Goal: Information Seeking & Learning: Learn about a topic

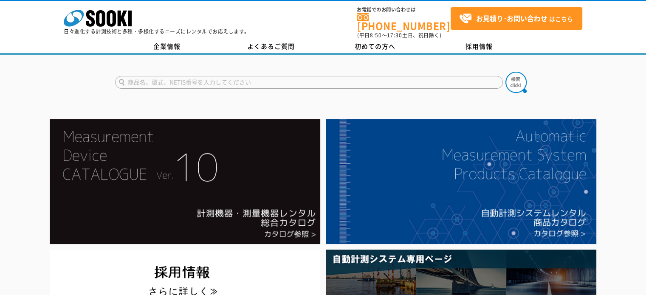
click at [236, 76] on input "text" at bounding box center [309, 82] width 388 height 13
type input "膜厚計"
click at [505, 72] on button at bounding box center [515, 82] width 21 height 21
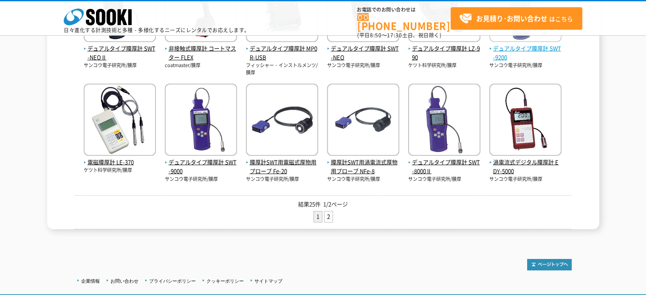
scroll to position [340, 0]
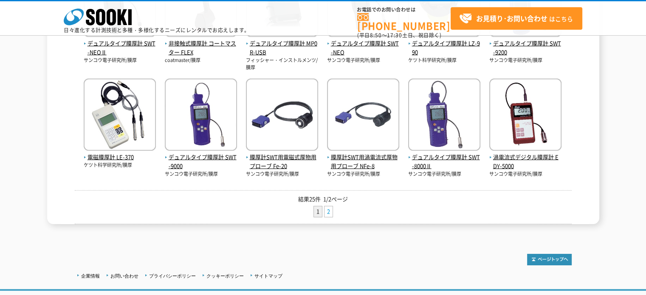
click at [331, 211] on link "2" at bounding box center [328, 211] width 8 height 11
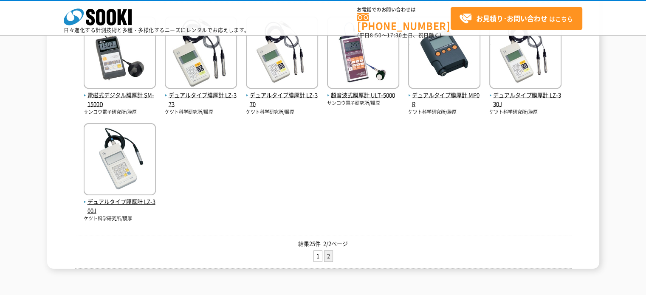
scroll to position [212, 0]
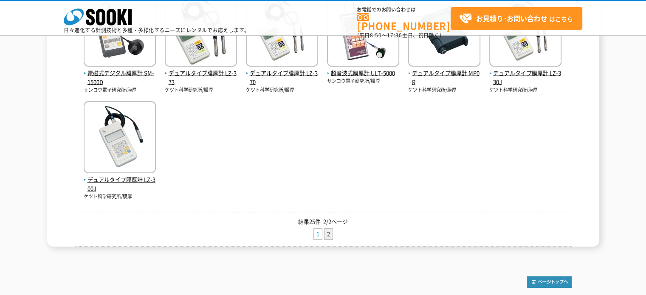
click at [318, 234] on link "1" at bounding box center [318, 234] width 8 height 11
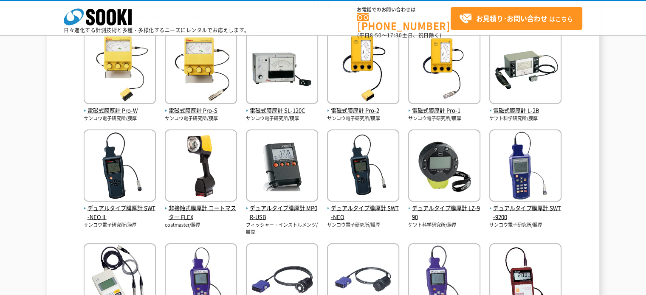
scroll to position [212, 0]
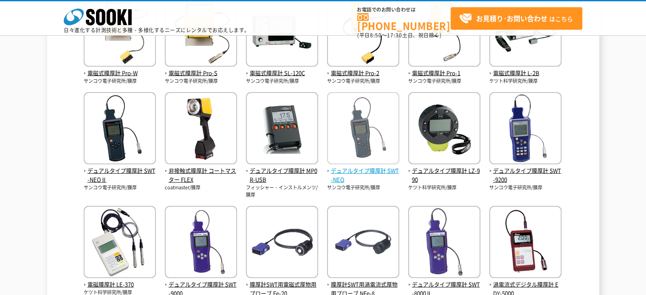
click at [381, 150] on img at bounding box center [363, 129] width 72 height 74
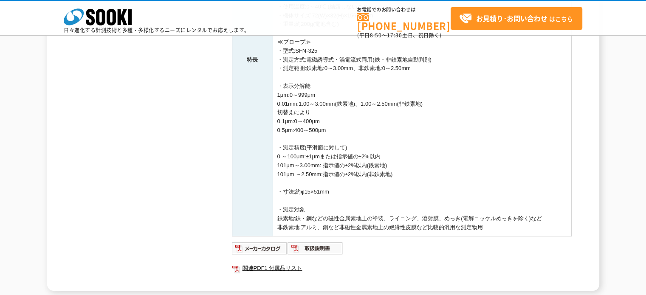
scroll to position [297, 0]
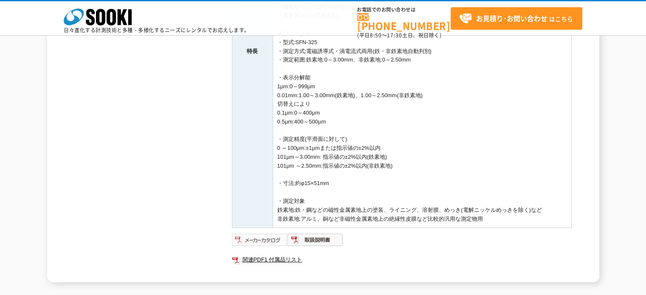
click at [269, 240] on img at bounding box center [260, 240] width 56 height 14
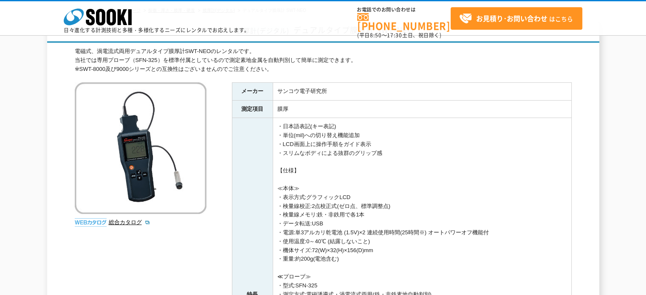
scroll to position [42, 0]
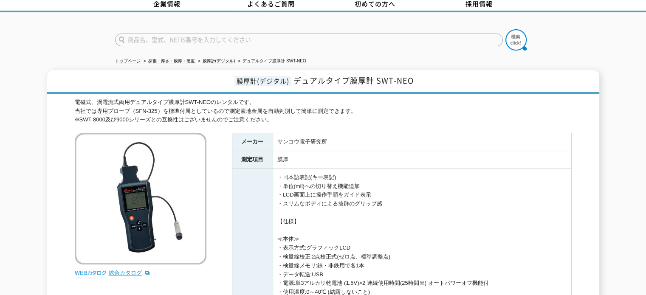
click at [131, 270] on link "総合カタログ" at bounding box center [130, 273] width 42 height 6
